Goal: Task Accomplishment & Management: Complete application form

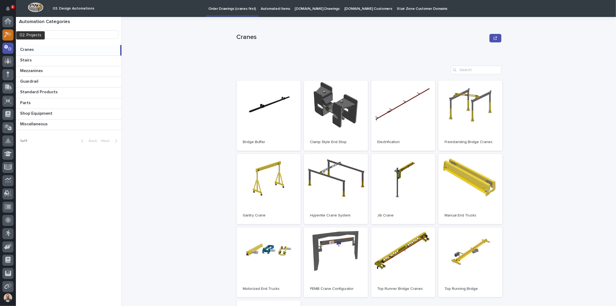
click at [7, 31] on div at bounding box center [7, 34] width 11 height 11
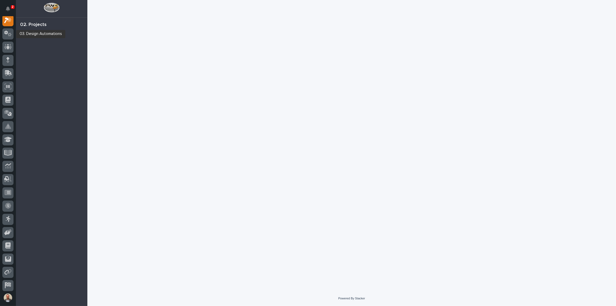
scroll to position [13, 0]
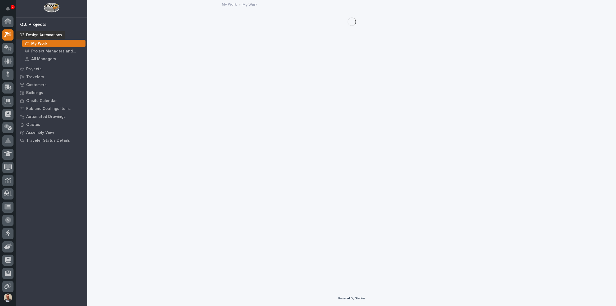
scroll to position [13, 0]
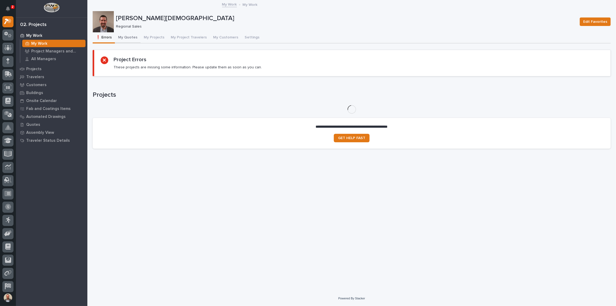
click at [134, 34] on button "My Quotes" at bounding box center [128, 37] width 26 height 11
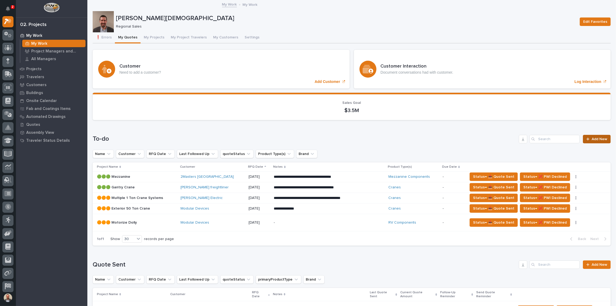
click at [593, 137] on span "Add New" at bounding box center [600, 139] width 16 height 4
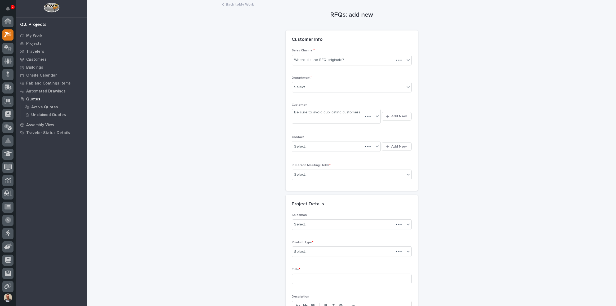
scroll to position [13, 0]
click at [406, 59] on icon at bounding box center [408, 59] width 5 height 5
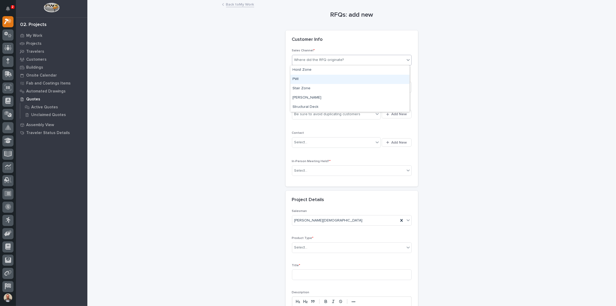
click at [387, 77] on div "PWI" at bounding box center [349, 79] width 119 height 9
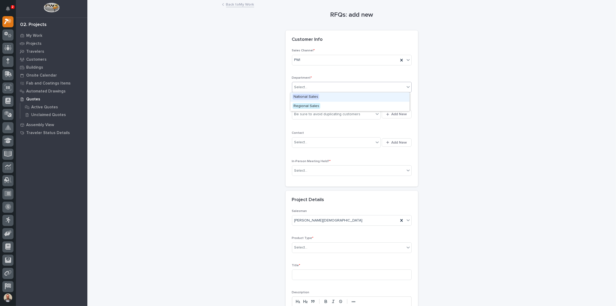
click at [378, 87] on div "Select..." at bounding box center [348, 87] width 113 height 9
click at [372, 105] on div "Regional Sales" at bounding box center [349, 106] width 119 height 9
click at [365, 116] on div "Be sure to avoid duplicating customers" at bounding box center [333, 114] width 82 height 9
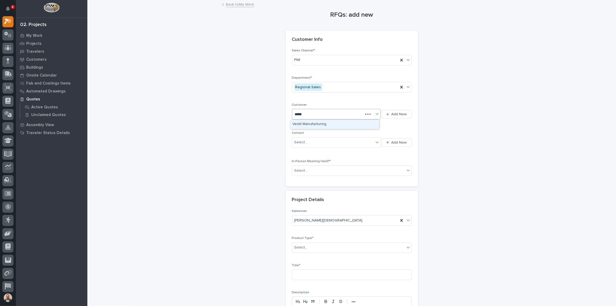
type input "******"
click at [362, 124] on div "Vestil Manufacturing" at bounding box center [334, 124] width 89 height 9
click at [359, 143] on div "Select..." at bounding box center [333, 142] width 82 height 9
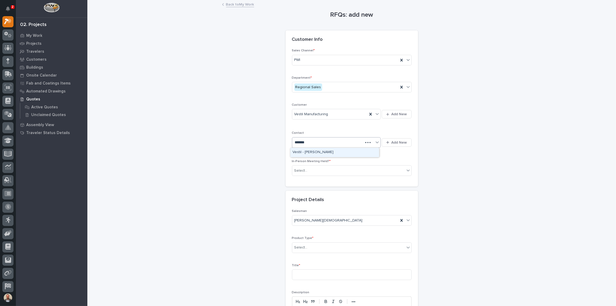
type input "********"
click at [343, 154] on div "Vestil - [PERSON_NAME]" at bounding box center [334, 152] width 89 height 9
click at [342, 169] on div "Select..." at bounding box center [348, 170] width 113 height 9
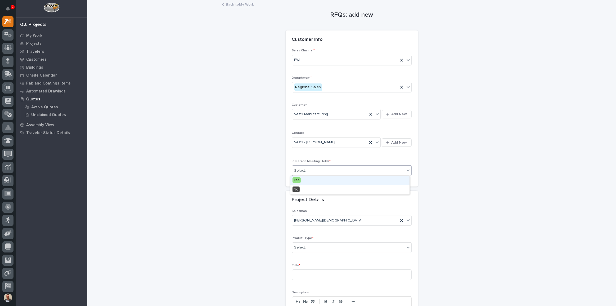
click at [339, 181] on div "Yes" at bounding box center [349, 180] width 119 height 9
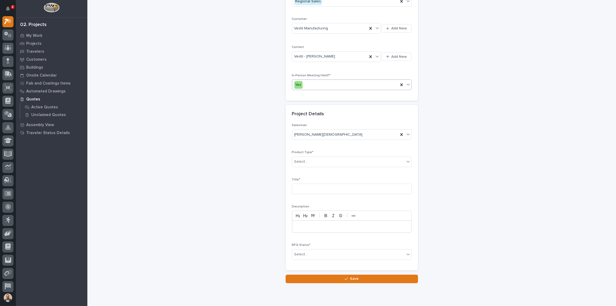
scroll to position [86, 0]
click at [323, 157] on div "Select..." at bounding box center [348, 161] width 113 height 9
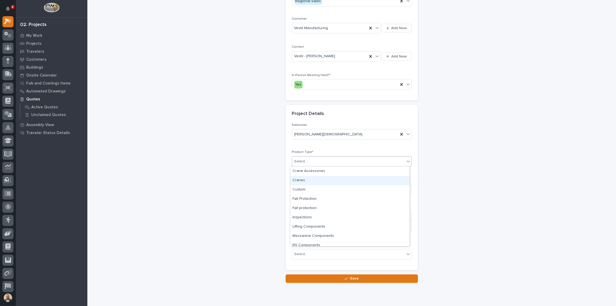
click at [319, 183] on div "Cranes" at bounding box center [349, 180] width 119 height 9
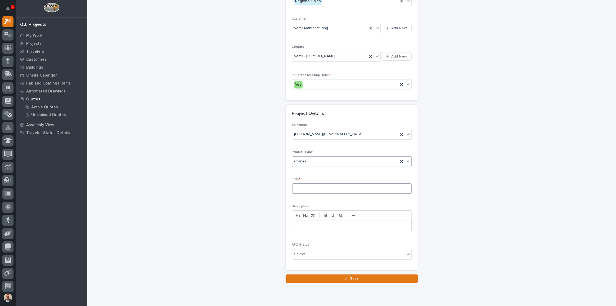
click at [318, 192] on input at bounding box center [352, 188] width 120 height 11
type input "5"
type input "Braced Crane System, 5 Ton"
click at [341, 224] on p at bounding box center [351, 225] width 111 height 5
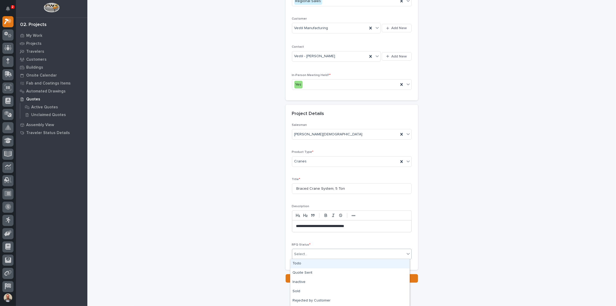
click at [346, 253] on div "Select..." at bounding box center [348, 254] width 113 height 9
click at [343, 264] on div "Todo" at bounding box center [349, 263] width 119 height 9
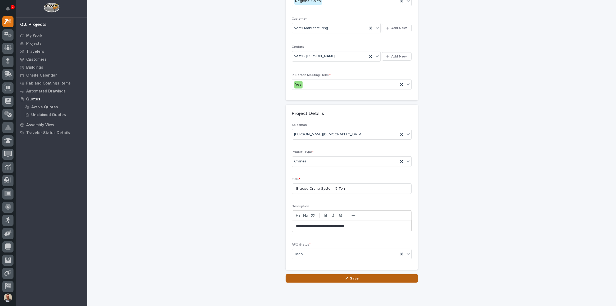
click at [346, 279] on icon "button" at bounding box center [346, 278] width 3 height 4
